Goal: Information Seeking & Learning: Learn about a topic

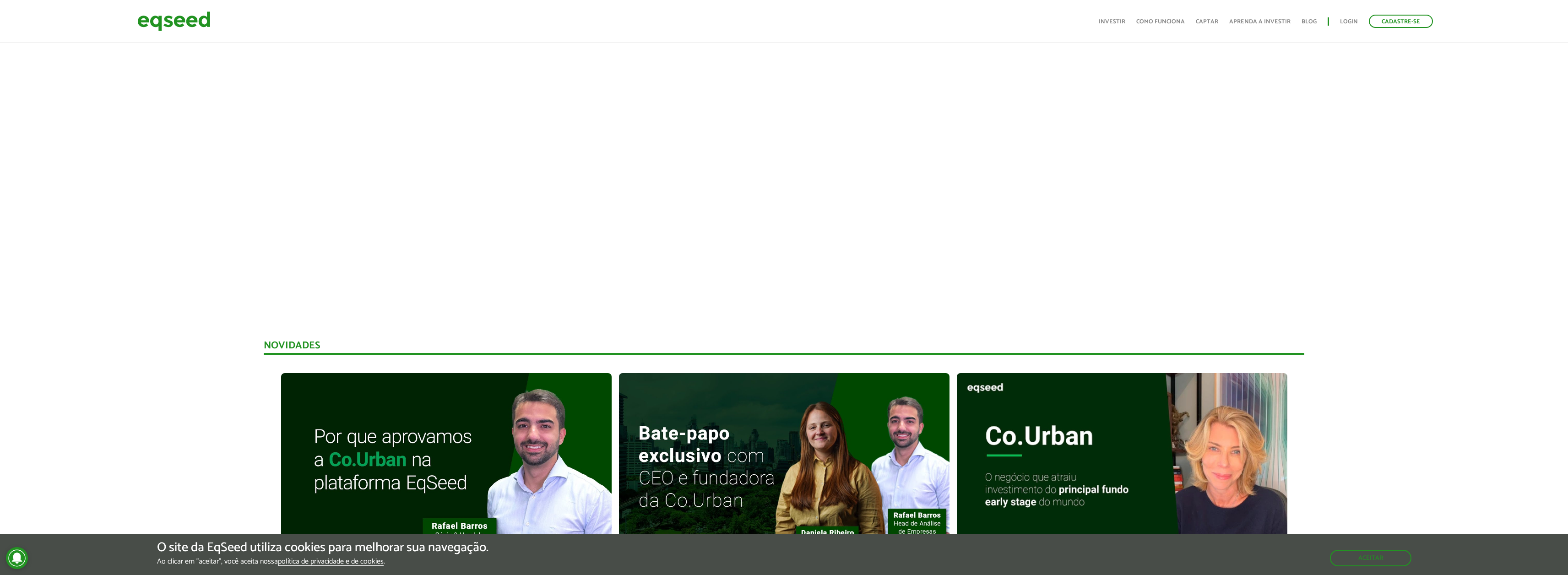
scroll to position [549, 0]
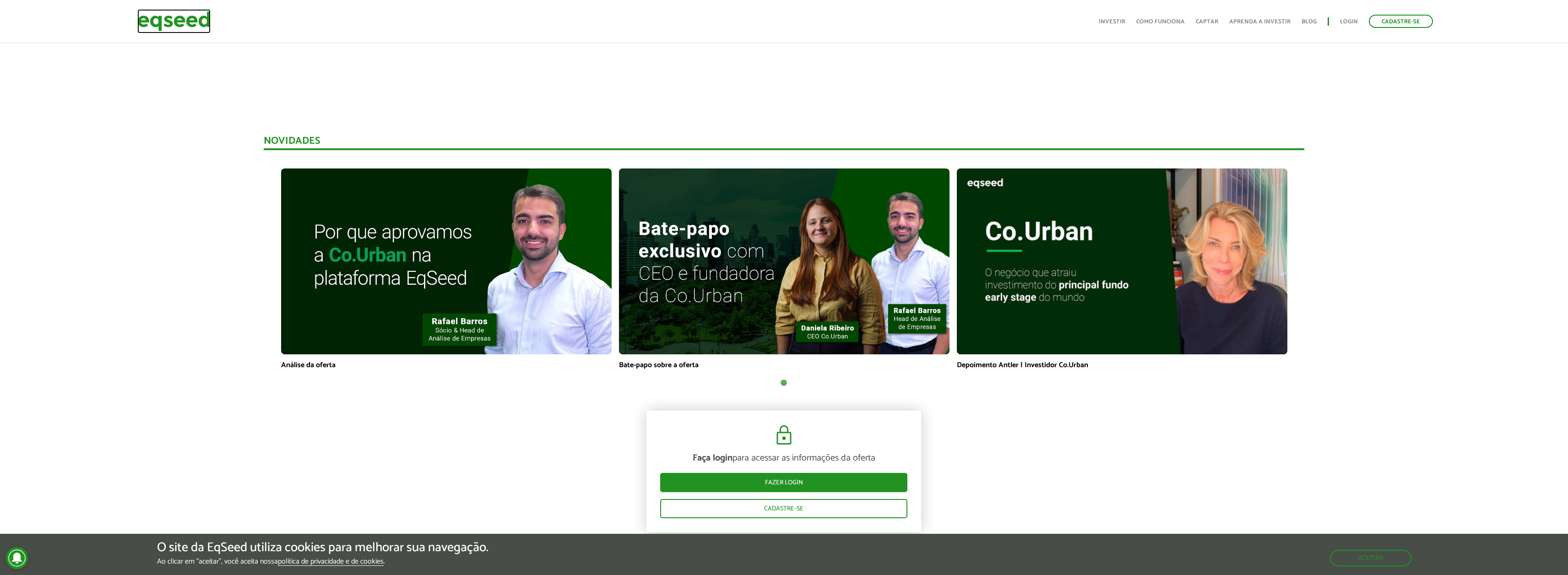
click at [172, 13] on img at bounding box center [174, 21] width 73 height 24
click at [174, 16] on img at bounding box center [174, 21] width 73 height 24
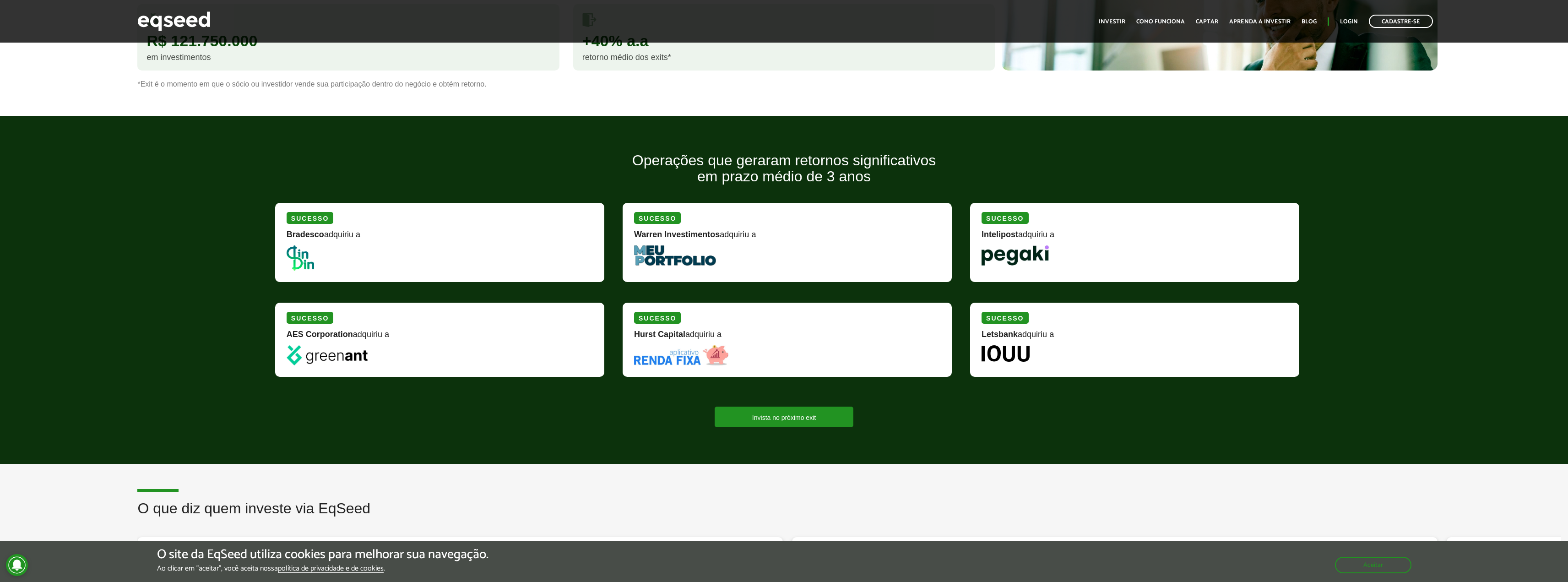
scroll to position [962, 0]
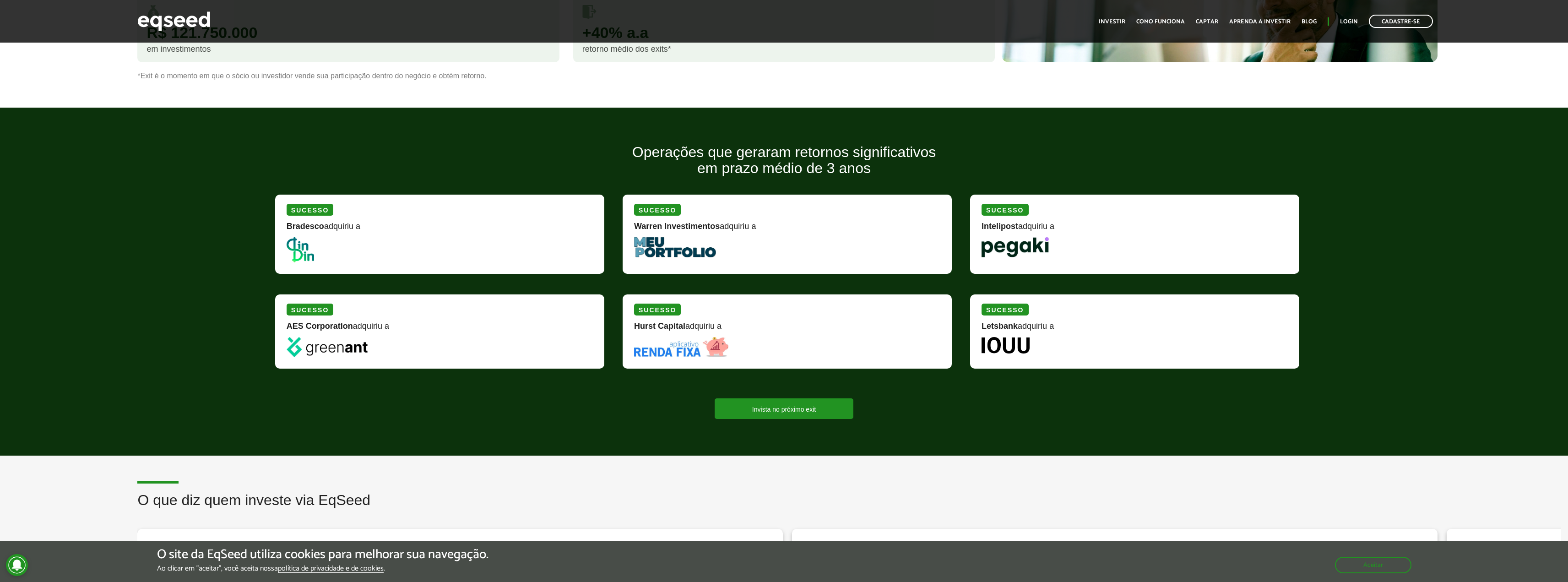
click at [523, 253] on picture at bounding box center [440, 250] width 306 height 26
click at [684, 250] on img at bounding box center [675, 247] width 82 height 20
click at [682, 239] on img at bounding box center [675, 247] width 82 height 20
click at [683, 243] on img at bounding box center [675, 247] width 82 height 20
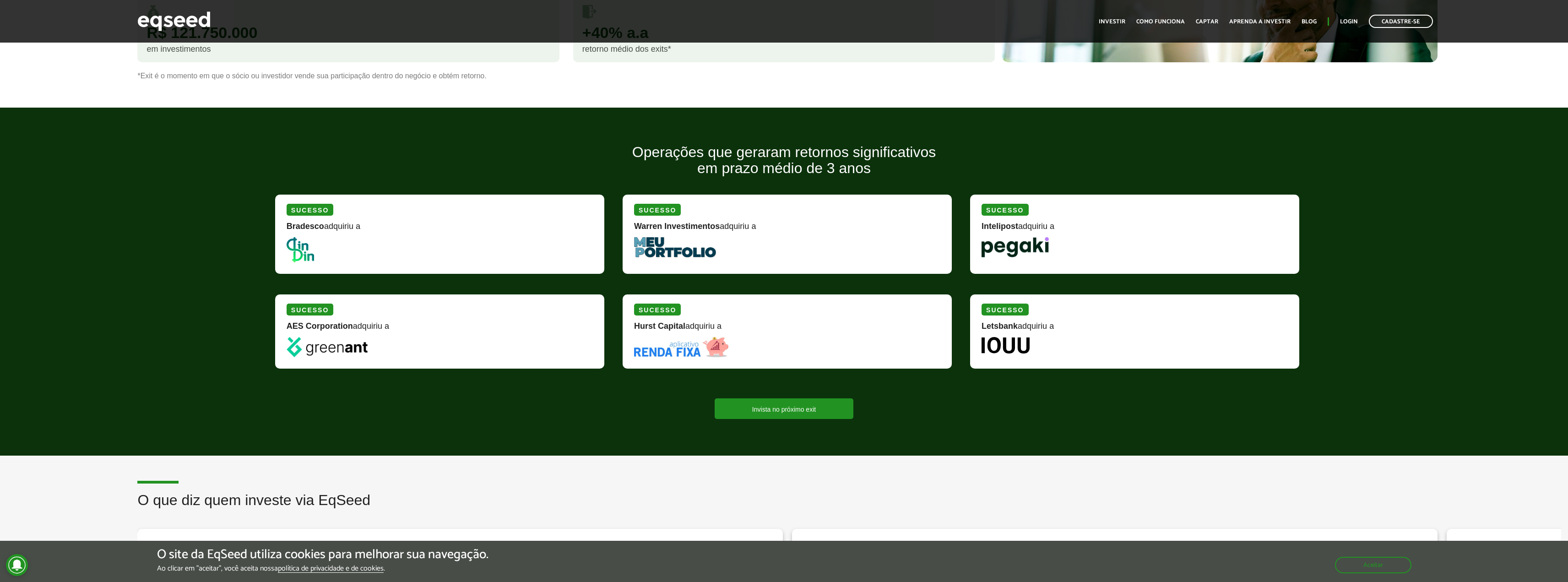
click at [683, 243] on img at bounding box center [675, 247] width 82 height 20
click at [670, 231] on strong "Warren Investimentos" at bounding box center [676, 226] width 85 height 9
click at [671, 231] on strong "Warren Investimentos" at bounding box center [676, 226] width 85 height 9
